Goal: Task Accomplishment & Management: Use online tool/utility

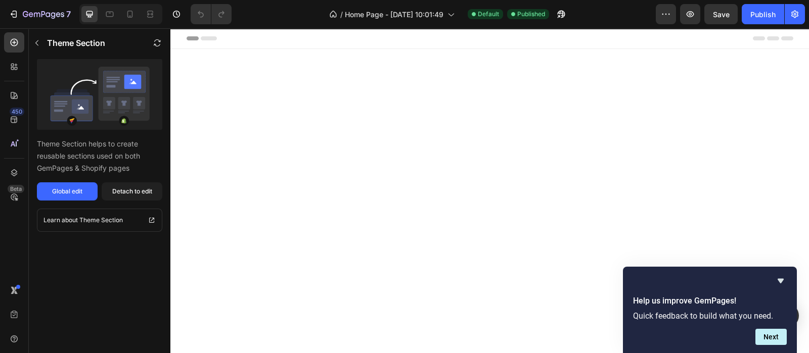
scroll to position [1327, 0]
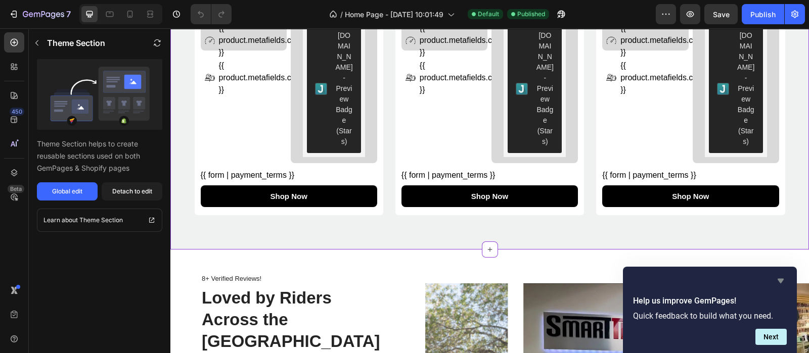
click at [778, 283] on icon "Hide survey" at bounding box center [780, 281] width 12 height 12
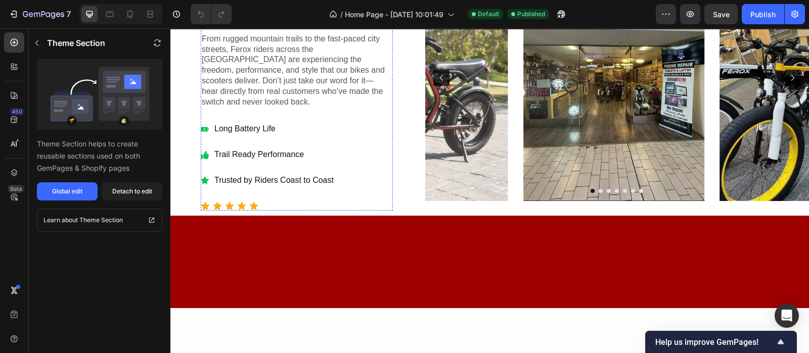
scroll to position [792, 0]
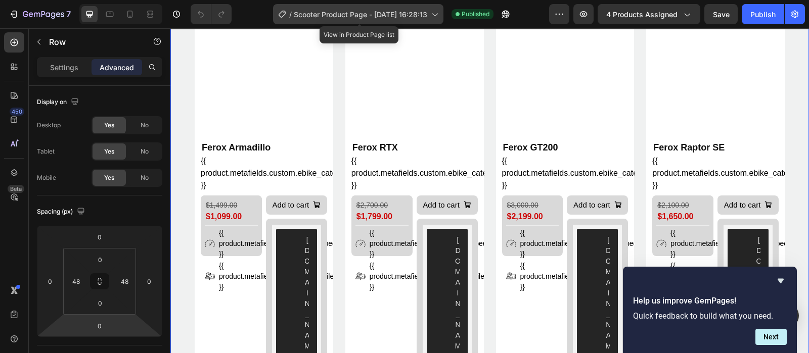
scroll to position [126, 0]
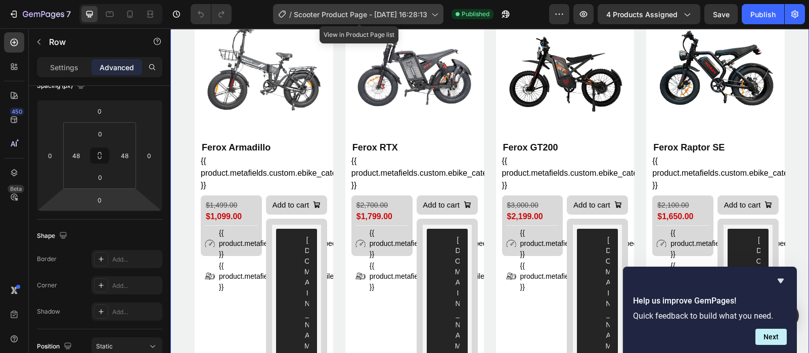
click at [391, 15] on span "Scooter Product Page - [DATE] 16:28:13" at bounding box center [360, 14] width 133 height 11
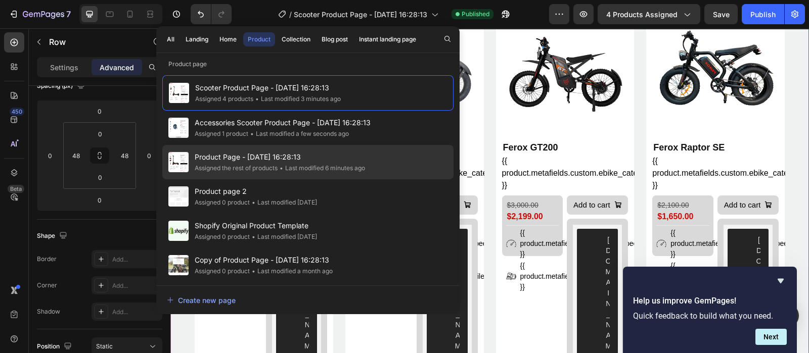
click at [271, 158] on span "Product Page - [DATE] 16:28:13" at bounding box center [280, 157] width 170 height 12
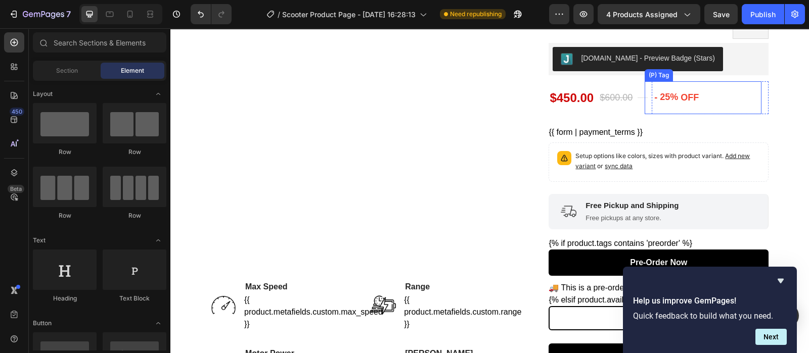
scroll to position [0, 0]
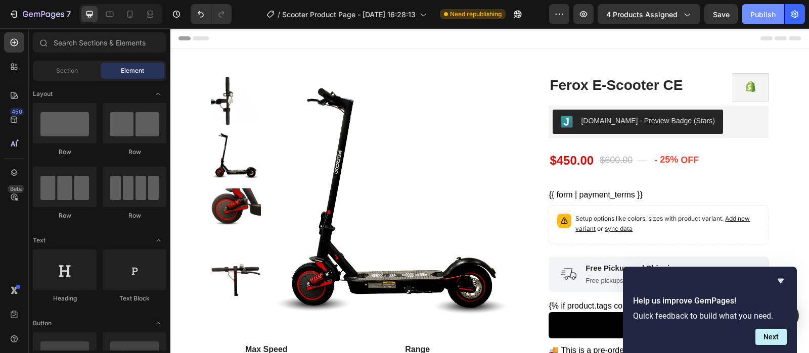
click at [766, 6] on button "Publish" at bounding box center [763, 14] width 42 height 20
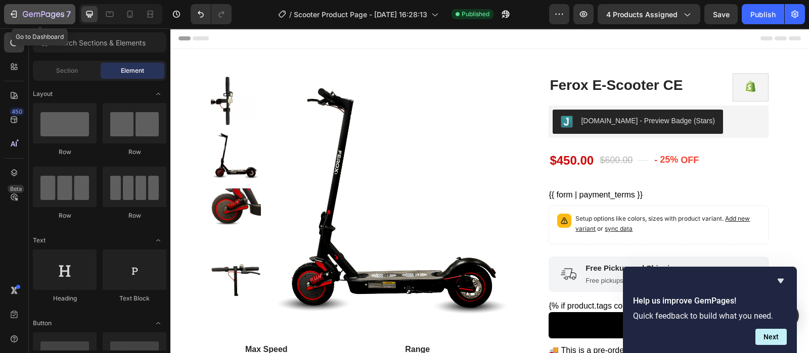
click at [14, 17] on icon "button" at bounding box center [15, 14] width 5 height 7
